Goal: Information Seeking & Learning: Stay updated

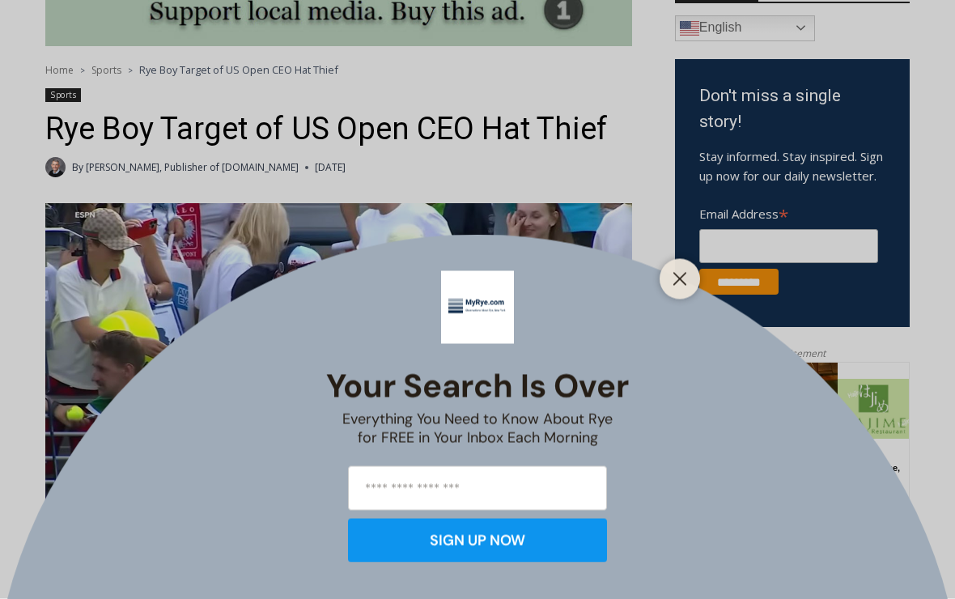
scroll to position [475, 0]
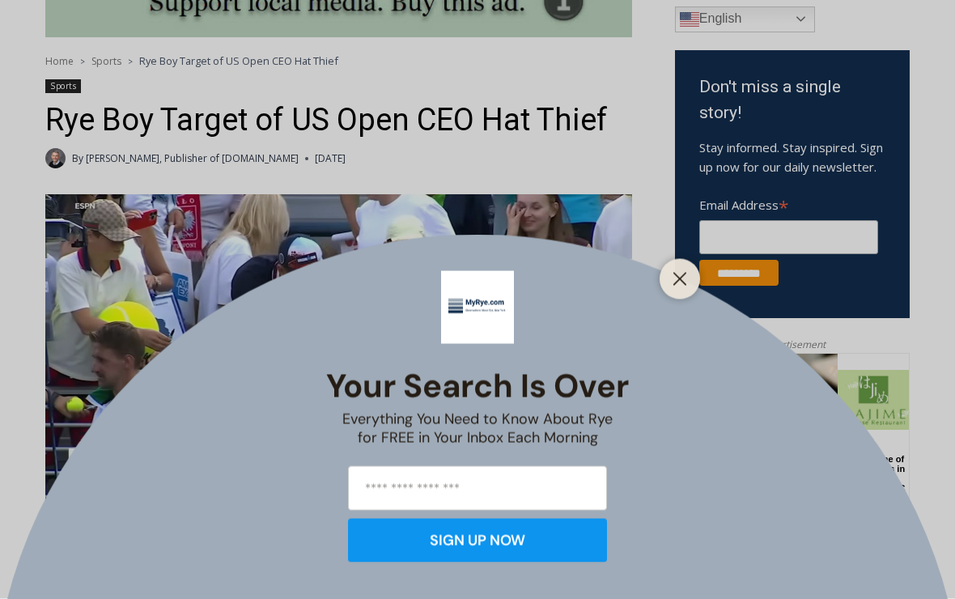
click at [684, 285] on line "Close" at bounding box center [679, 278] width 11 height 11
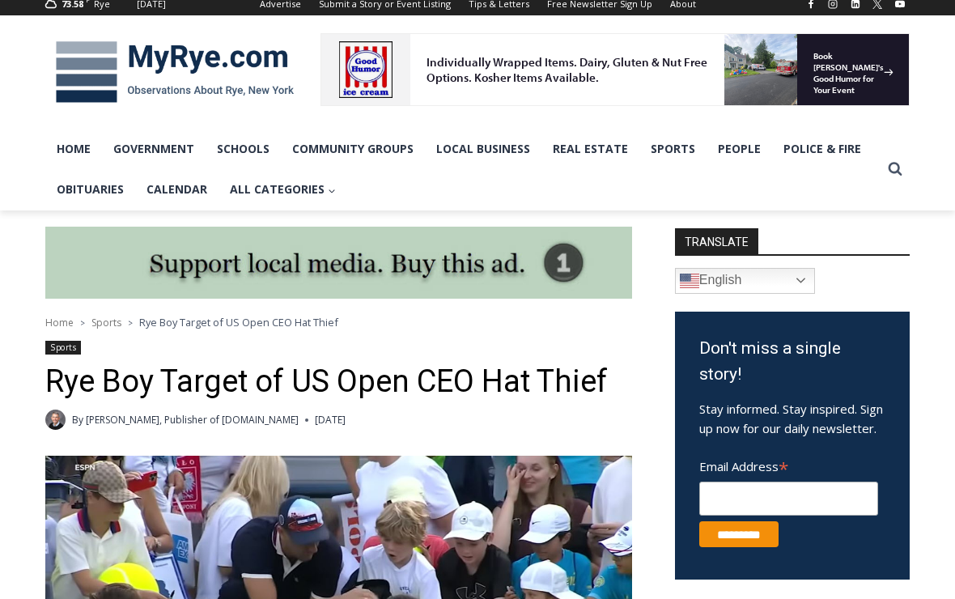
scroll to position [0, 0]
